Goal: Obtain resource: Obtain resource

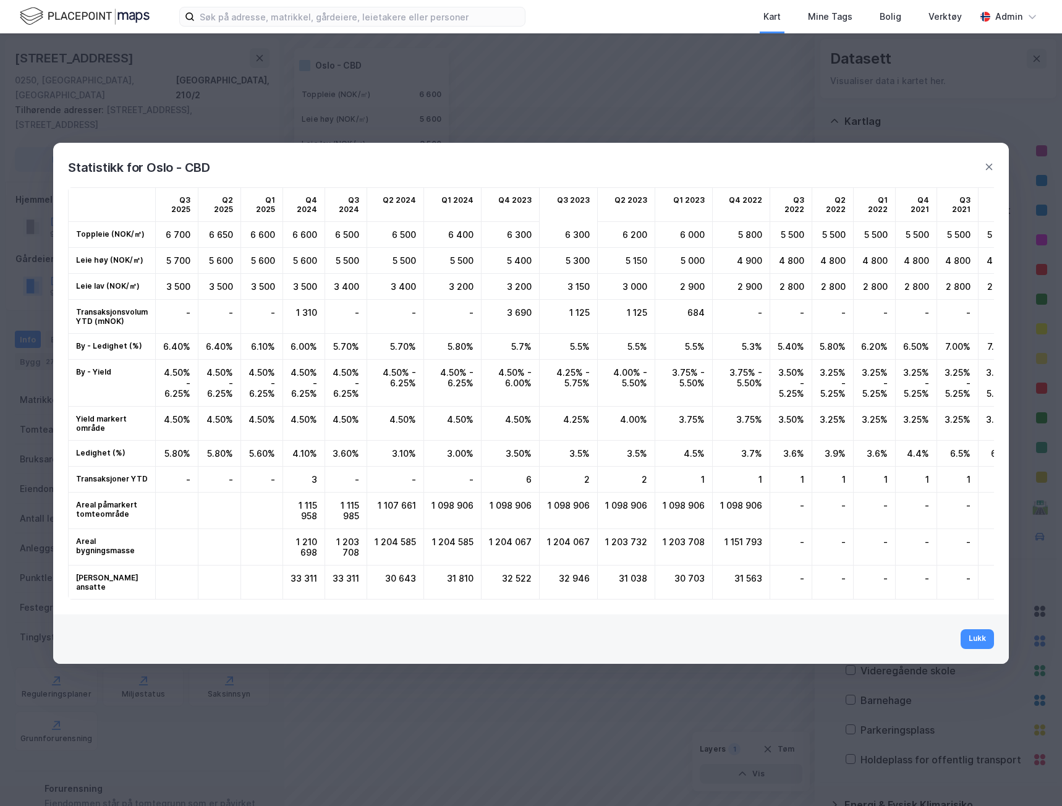
click at [983, 159] on div "Statistikk for Oslo - CBD" at bounding box center [531, 160] width 956 height 35
drag, startPoint x: 954, startPoint y: 18, endPoint x: 977, endPoint y: 92, distance: 77.8
click at [954, 17] on div "Verktøy" at bounding box center [945, 16] width 33 height 15
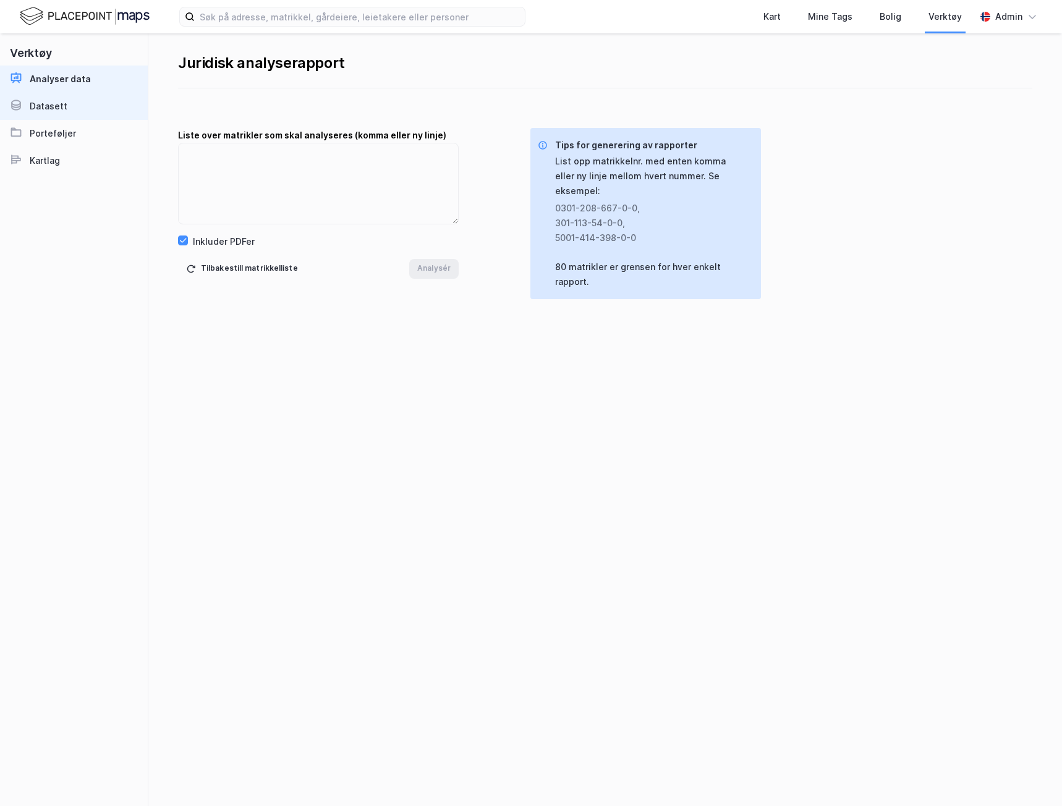
click at [52, 102] on div "Datasett" at bounding box center [49, 106] width 38 height 15
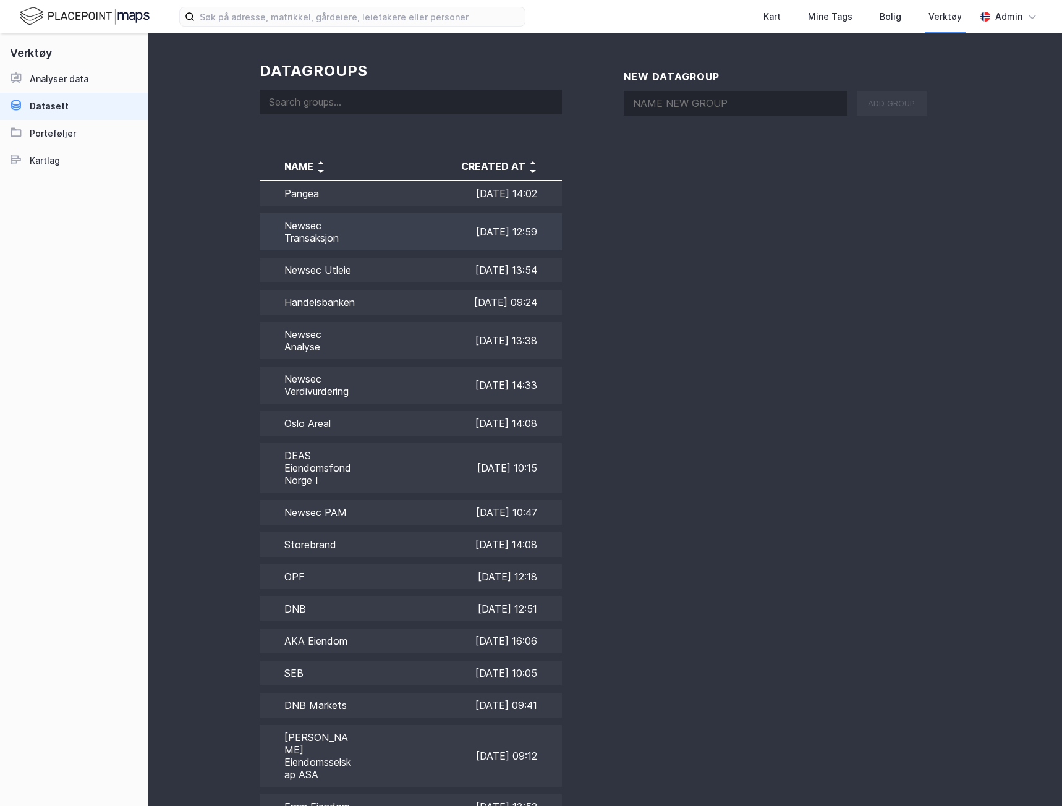
click at [348, 226] on td "Newsec Transaksjon" at bounding box center [307, 232] width 95 height 45
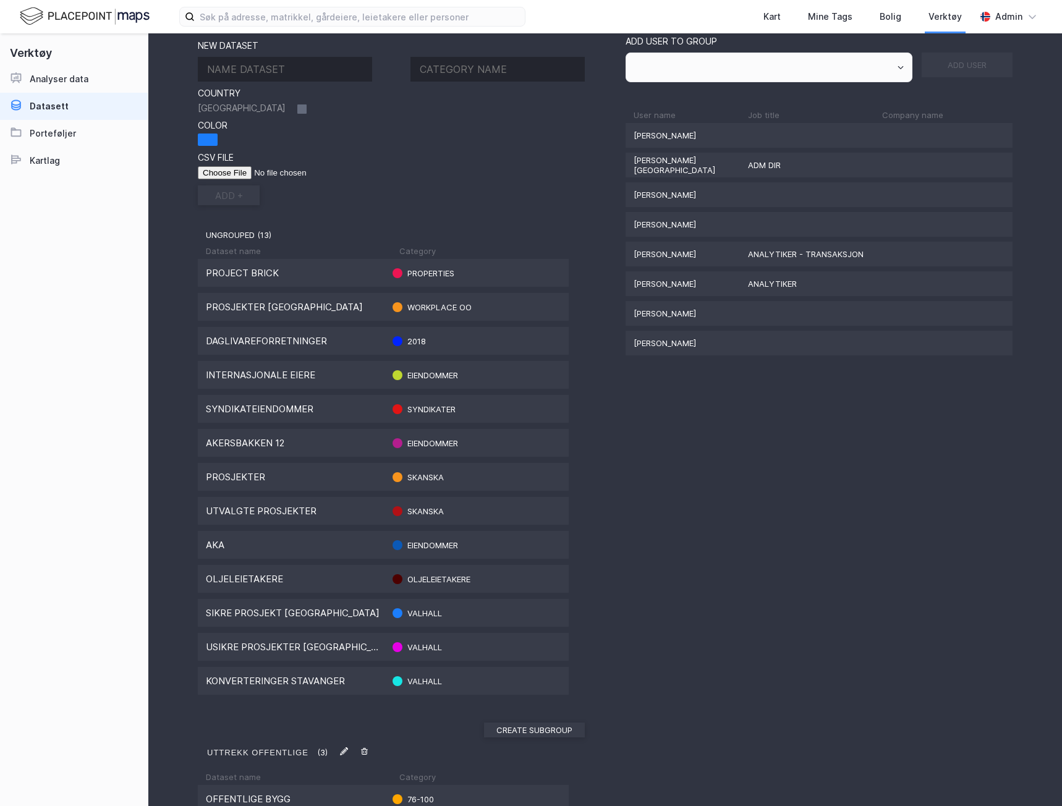
scroll to position [1, 0]
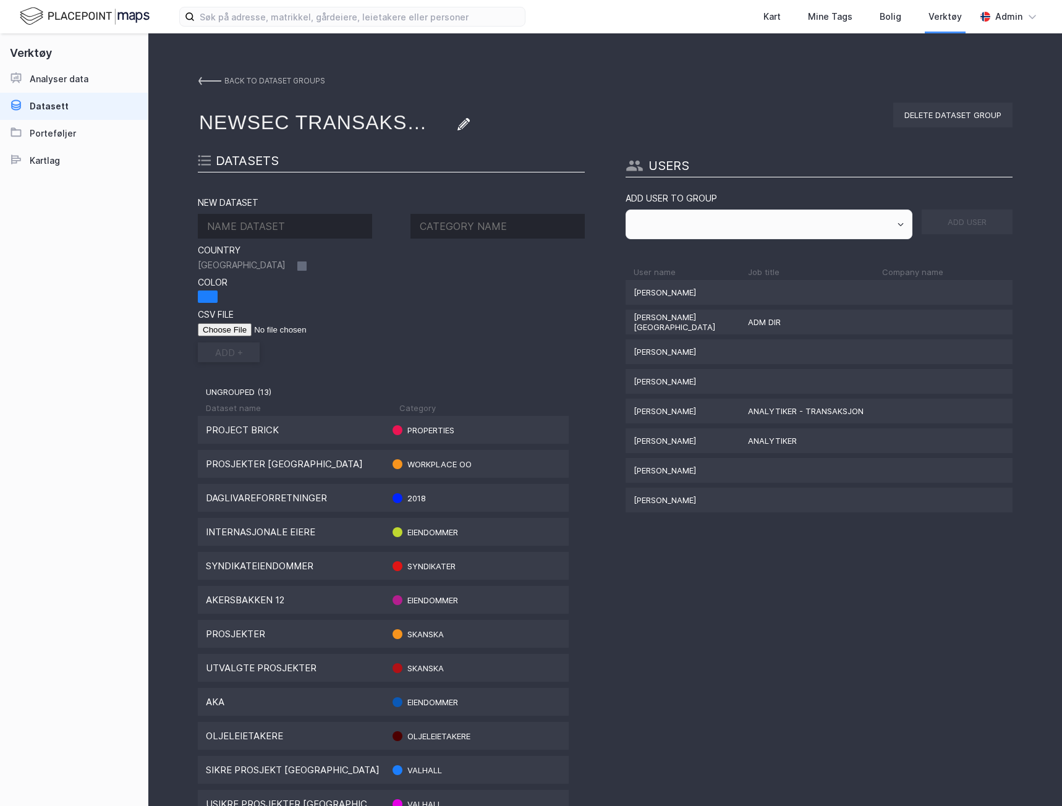
click at [214, 76] on img at bounding box center [209, 81] width 23 height 10
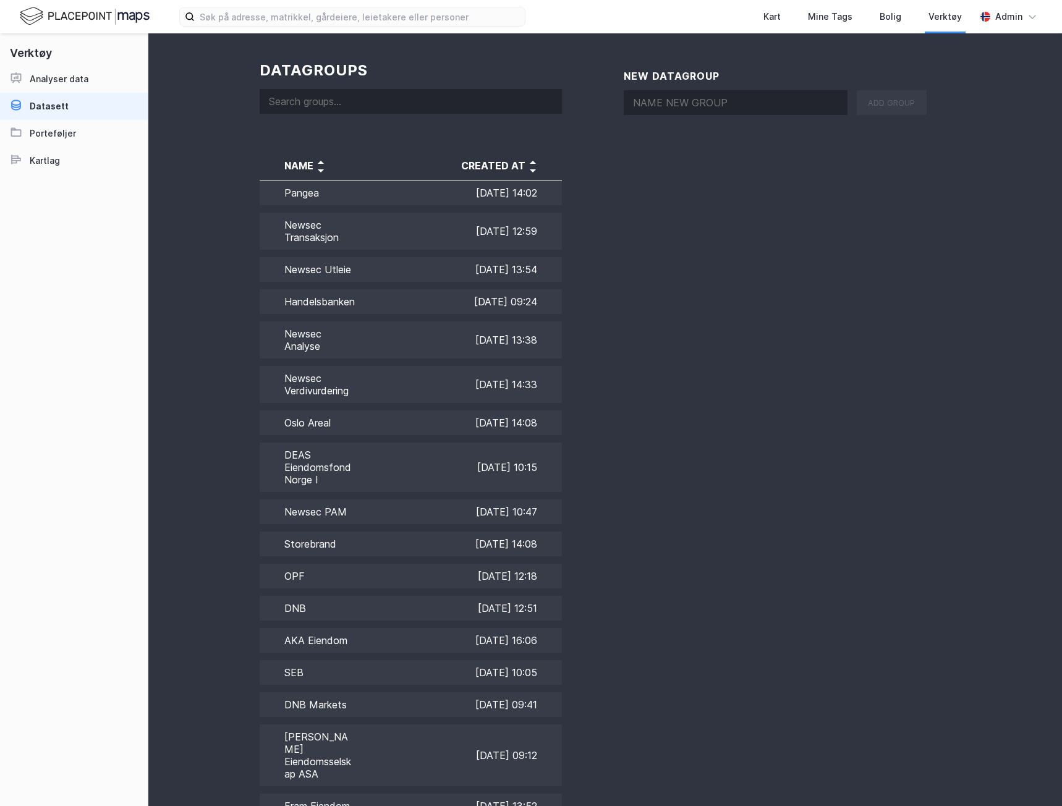
click at [341, 98] on input at bounding box center [411, 101] width 302 height 25
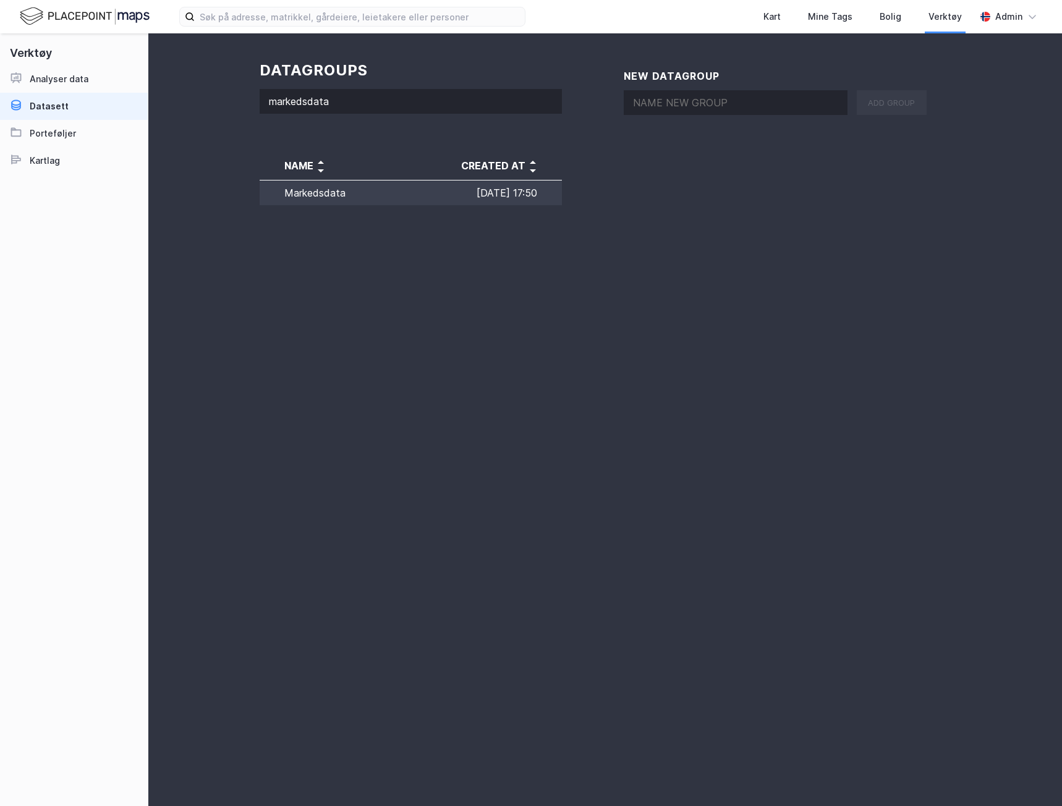
type input "markedsdata"
click at [338, 197] on td "Markedsdata" at bounding box center [307, 195] width 95 height 29
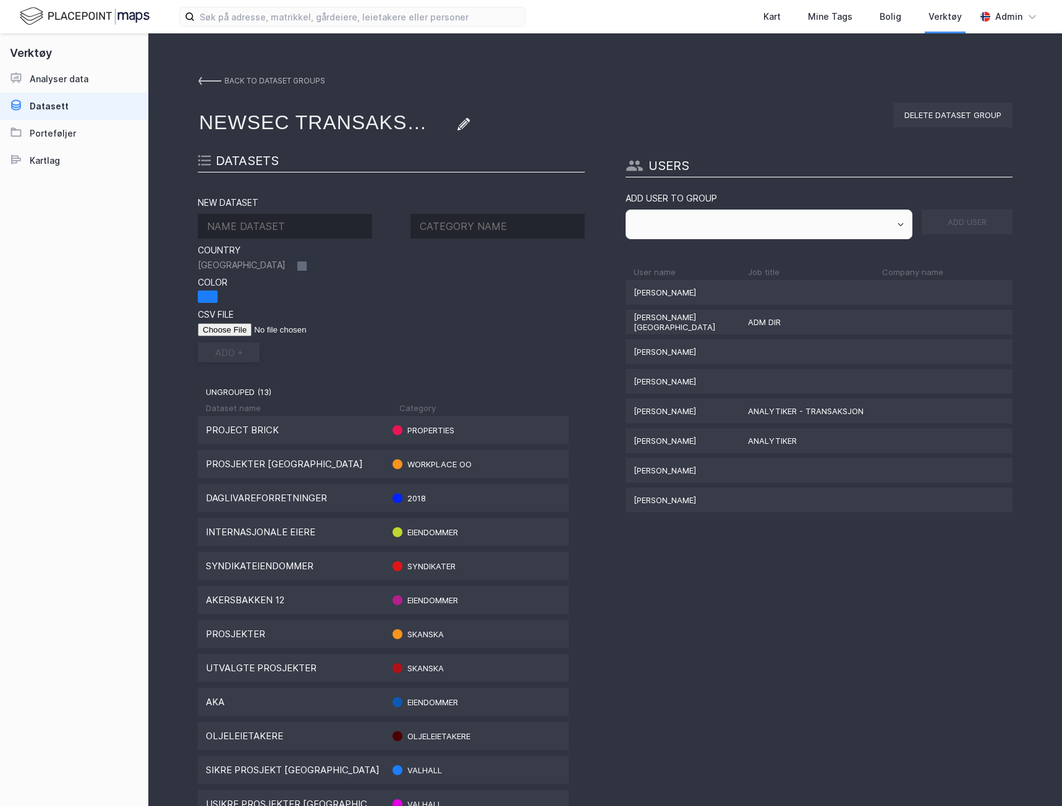
type input "Markedsdata"
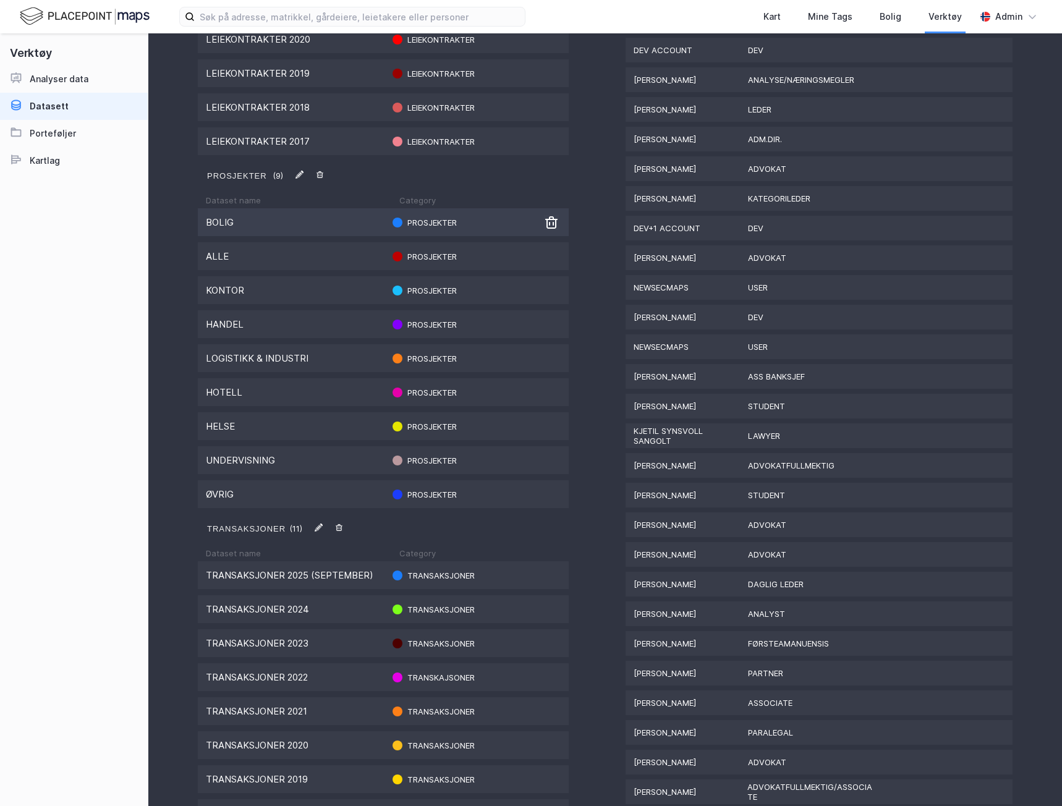
scroll to position [1114, 0]
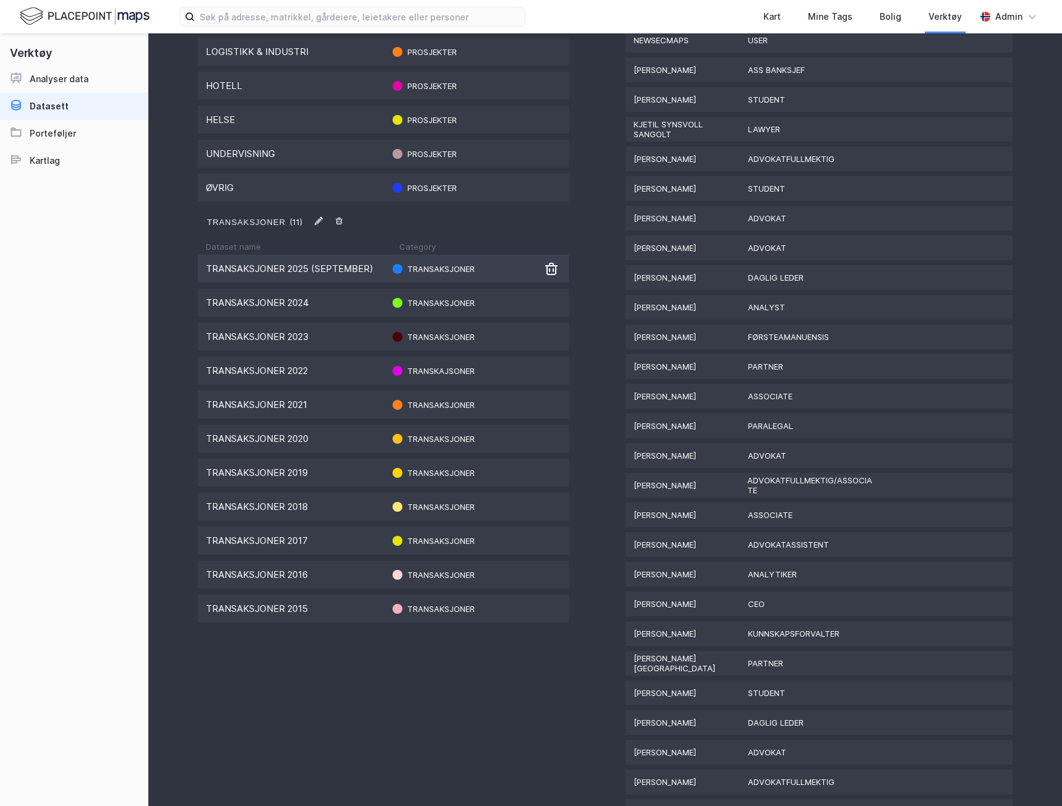
click at [278, 273] on div "Transaksjoner 2025 (september)" at bounding box center [294, 269] width 177 height 12
